Goal: Complete application form

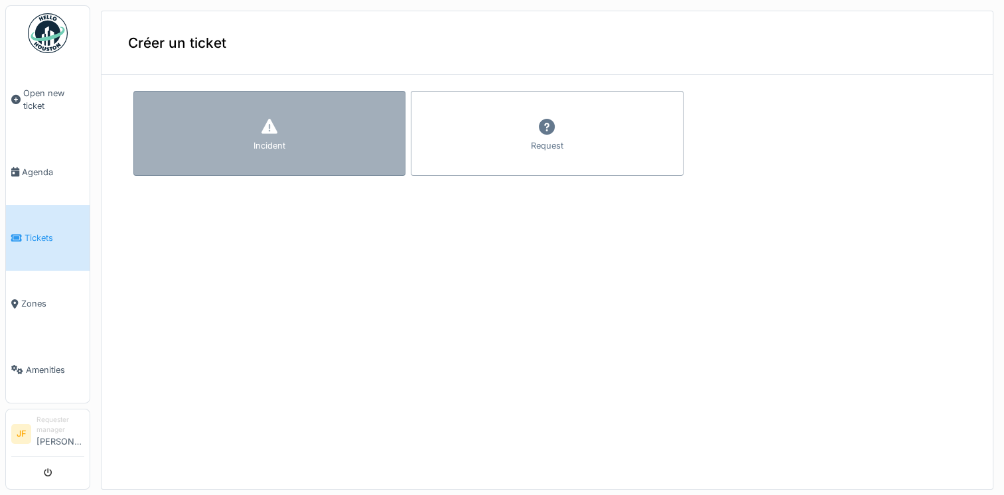
click at [264, 124] on icon at bounding box center [270, 127] width 20 height 16
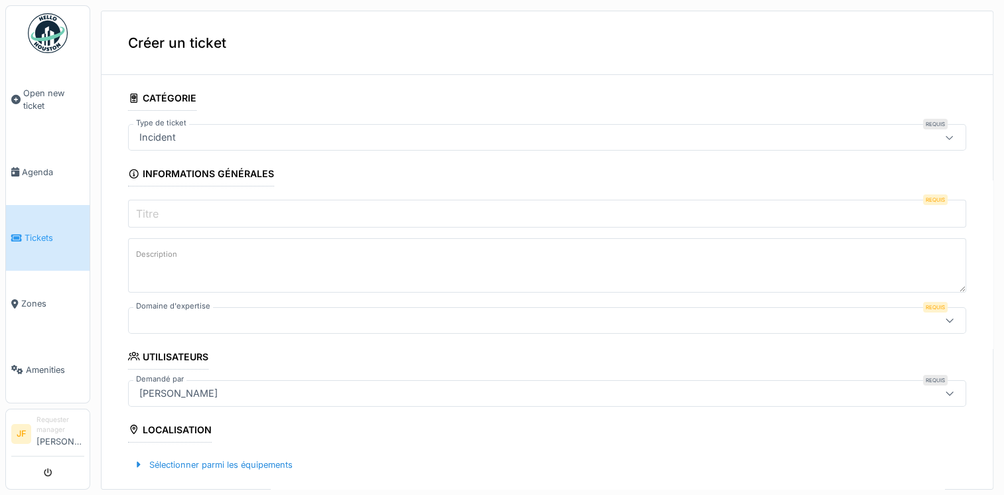
click at [178, 208] on input "Titre" at bounding box center [547, 214] width 838 height 28
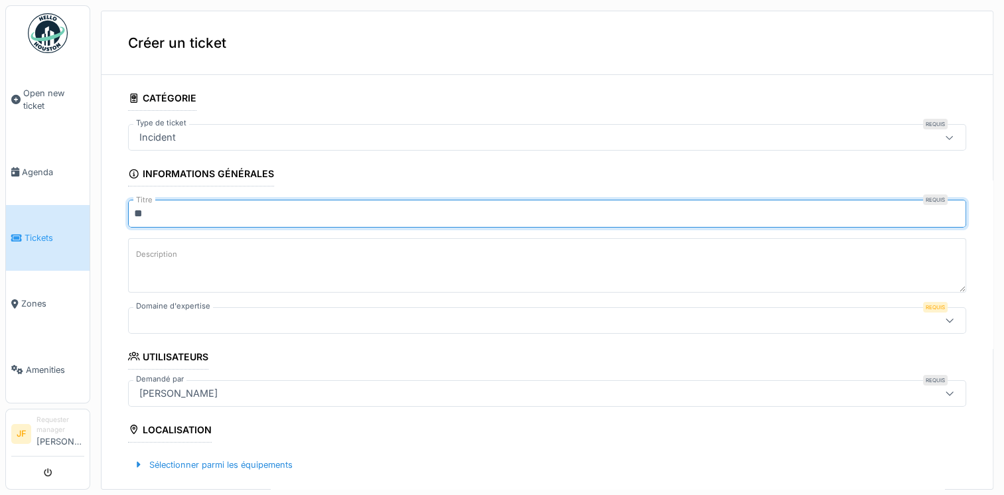
type input "*"
type input "**********"
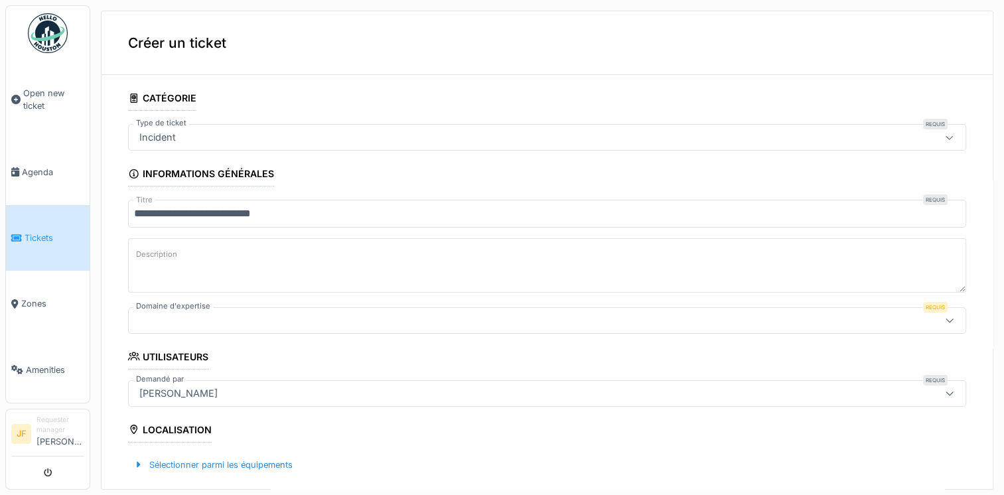
click at [234, 275] on textarea "Description" at bounding box center [547, 265] width 838 height 54
type textarea "**********"
click at [945, 323] on icon at bounding box center [950, 320] width 11 height 9
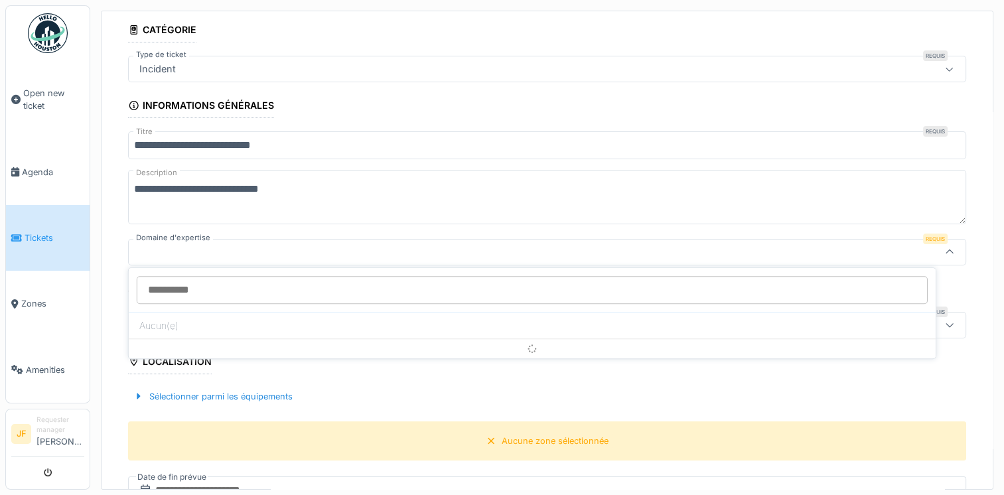
click at [945, 248] on icon at bounding box center [950, 252] width 11 height 9
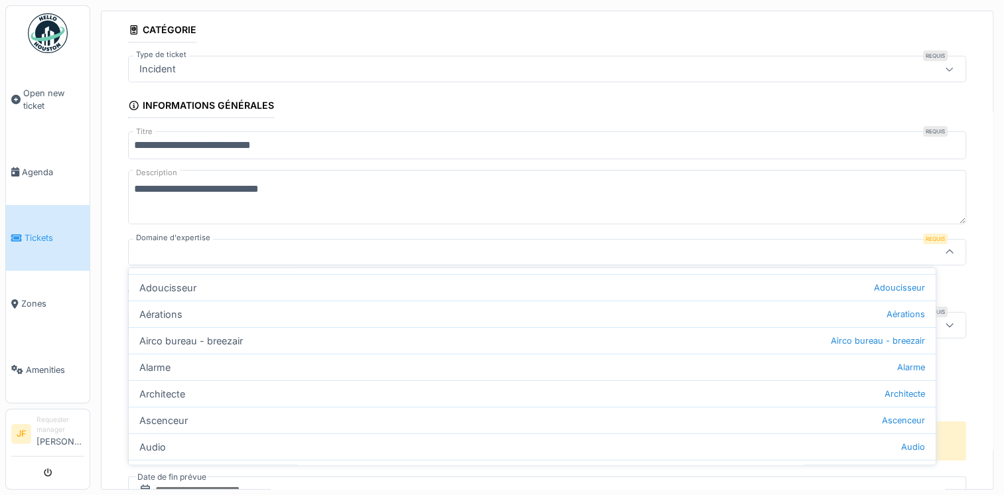
scroll to position [72, 0]
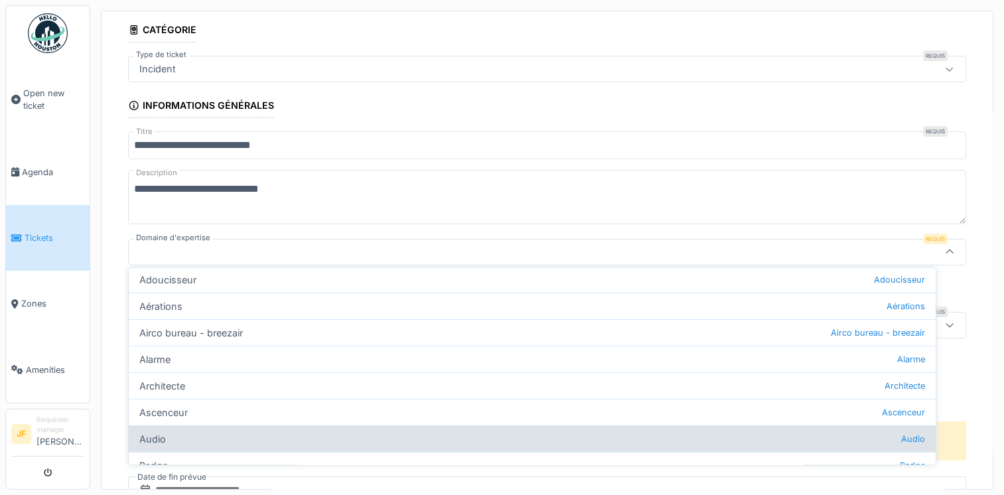
click at [890, 435] on div "Audio Audio" at bounding box center [532, 439] width 807 height 27
type input "***"
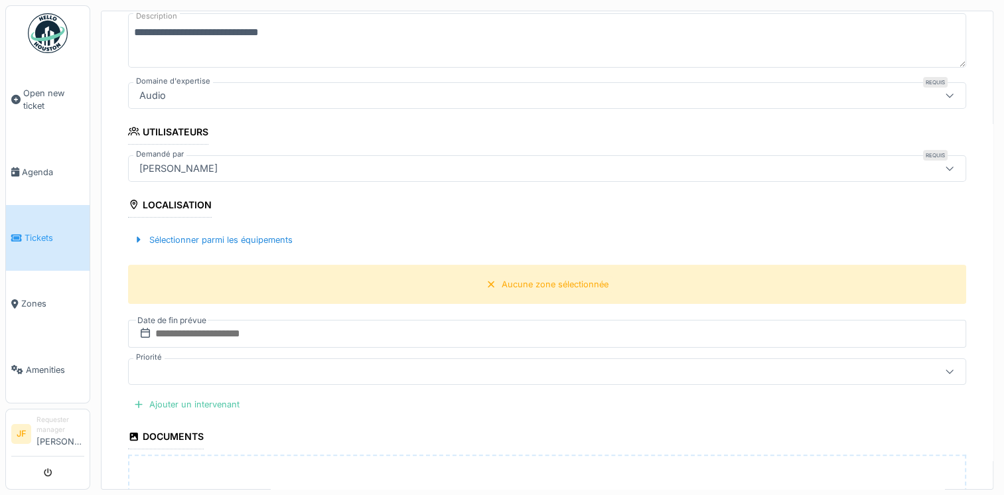
scroll to position [229, 0]
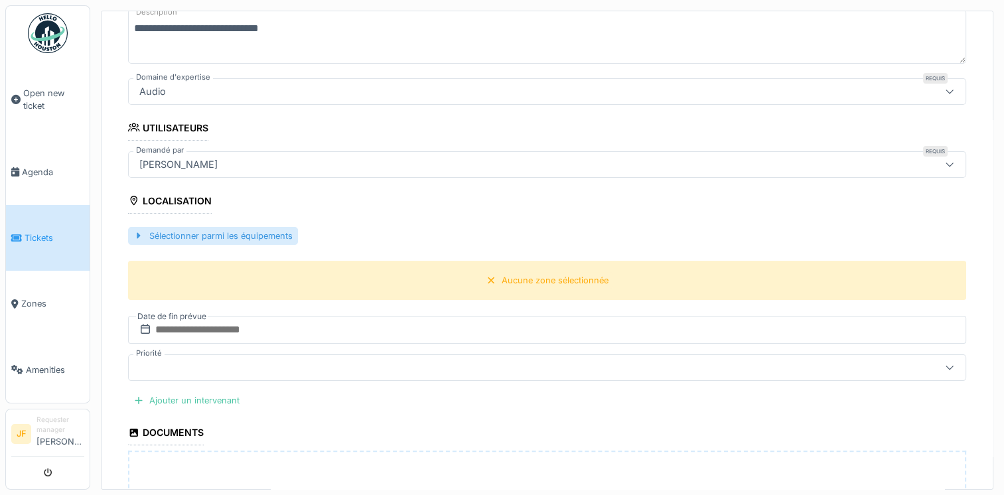
click at [164, 232] on div "Sélectionner parmi les équipements" at bounding box center [213, 236] width 170 height 18
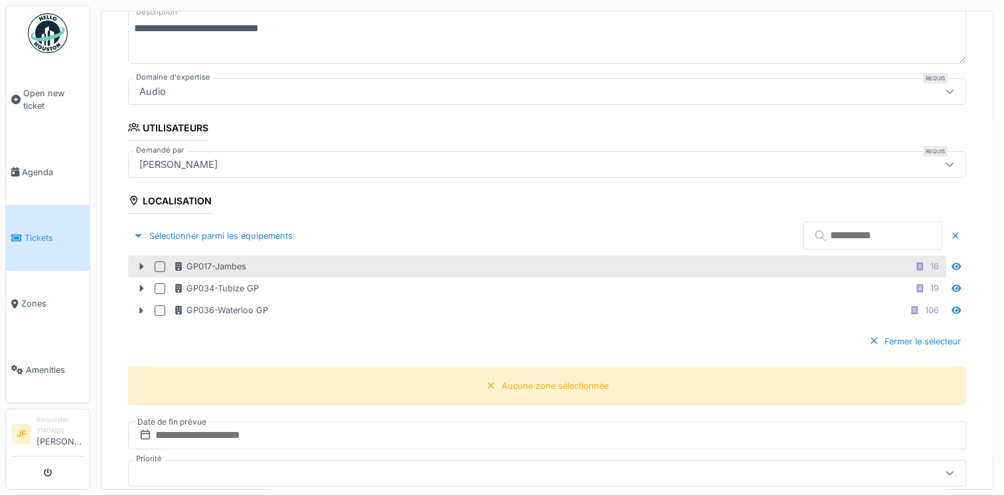
click at [165, 262] on div at bounding box center [163, 267] width 16 height 11
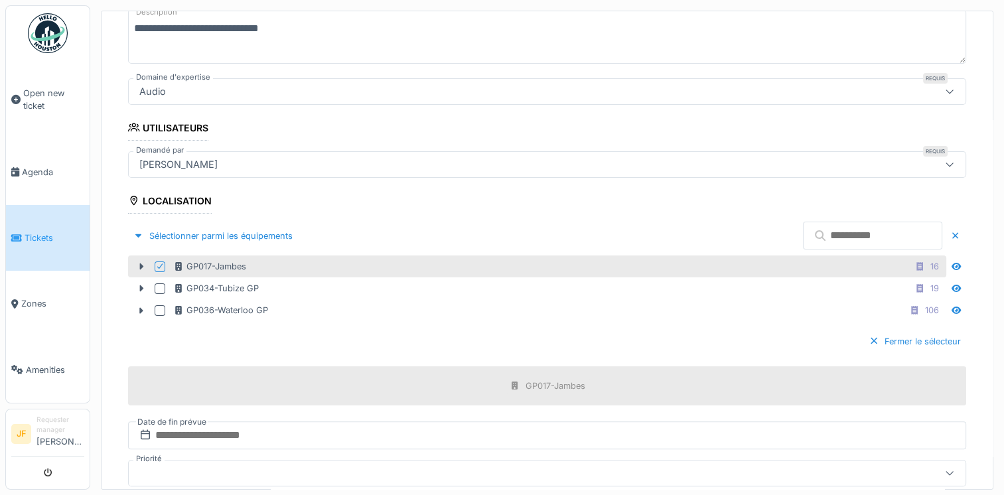
click at [162, 263] on icon at bounding box center [160, 266] width 8 height 7
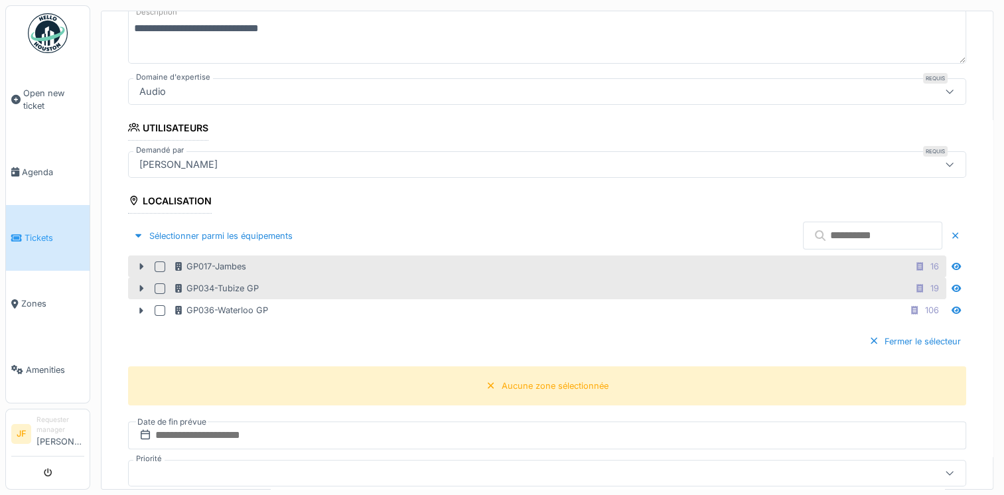
click at [155, 283] on div at bounding box center [160, 288] width 11 height 11
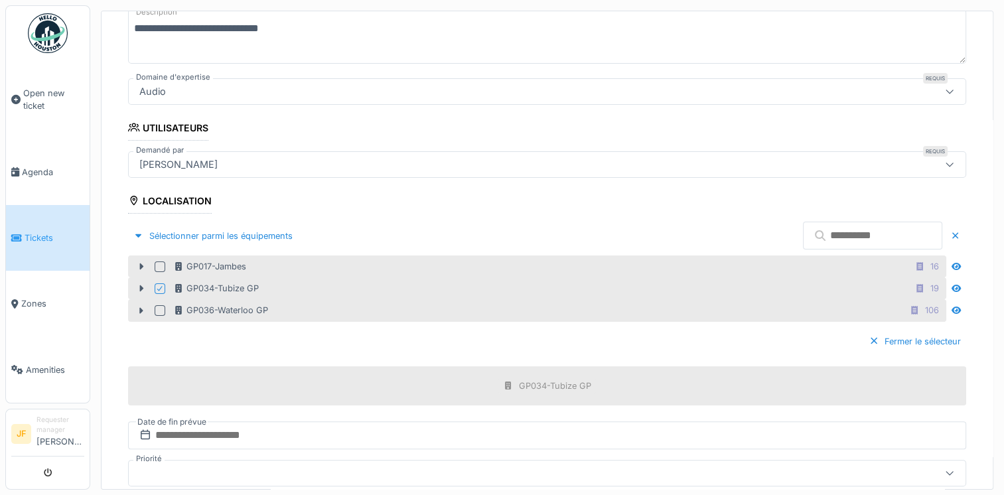
click at [157, 305] on div at bounding box center [160, 310] width 11 height 11
click at [162, 285] on div at bounding box center [160, 288] width 11 height 11
click at [160, 305] on div at bounding box center [160, 310] width 11 height 11
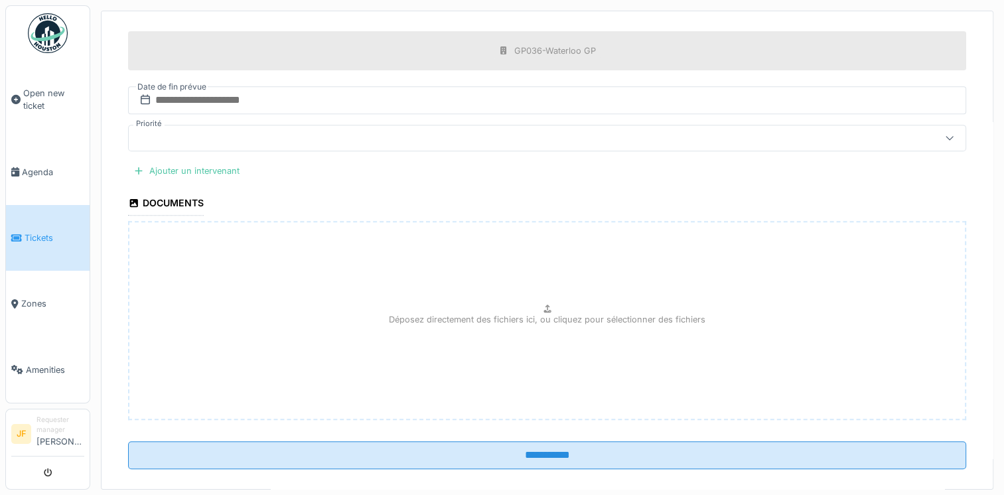
scroll to position [578, 0]
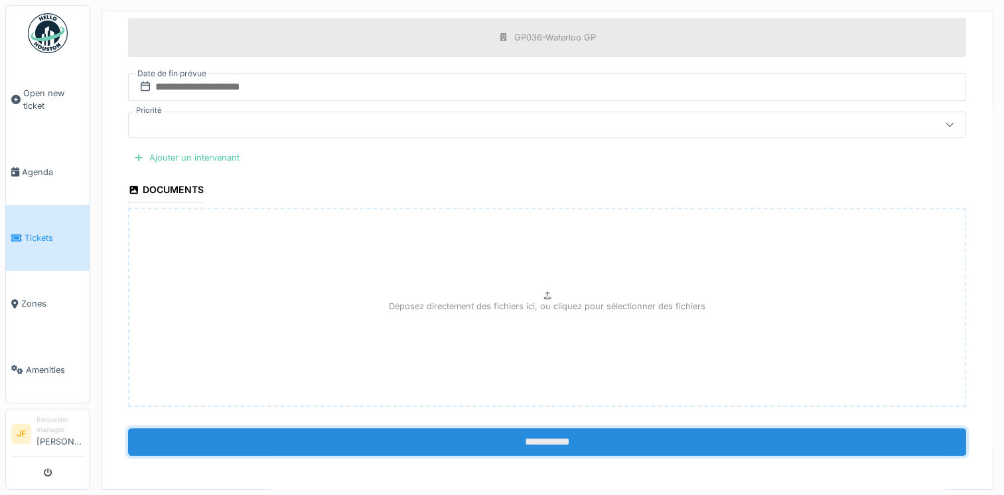
click at [530, 438] on input "**********" at bounding box center [547, 442] width 838 height 28
